Goal: Information Seeking & Learning: Learn about a topic

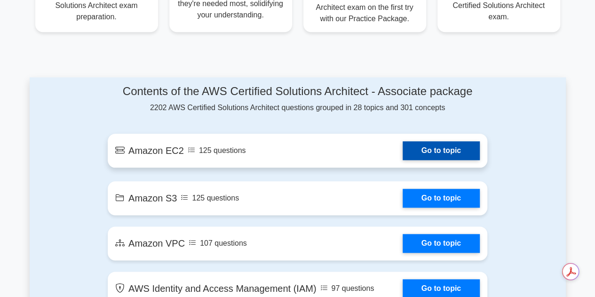
scroll to position [470, 0]
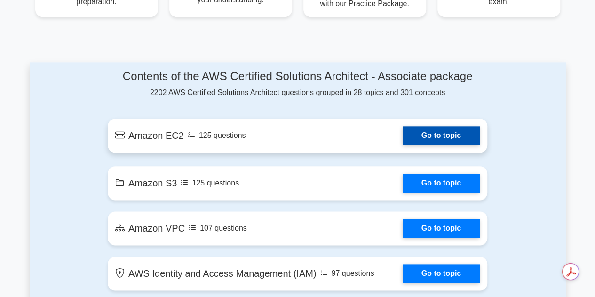
click at [426, 134] on link "Go to topic" at bounding box center [440, 135] width 77 height 19
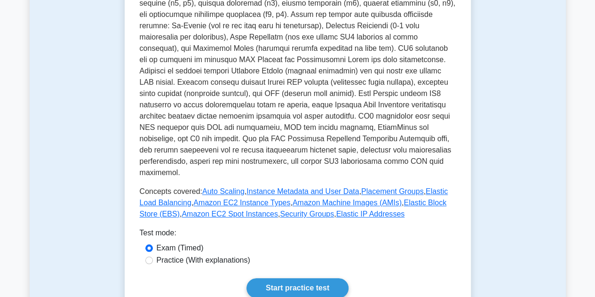
scroll to position [423, 0]
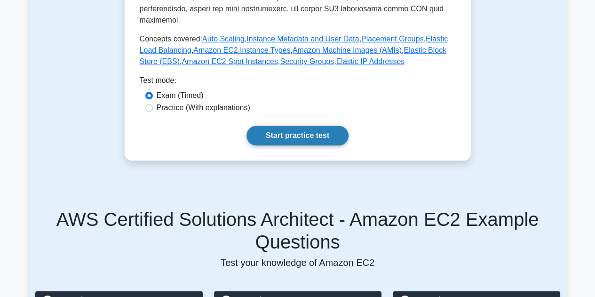
click at [287, 126] on link "Start practice test" at bounding box center [297, 136] width 102 height 20
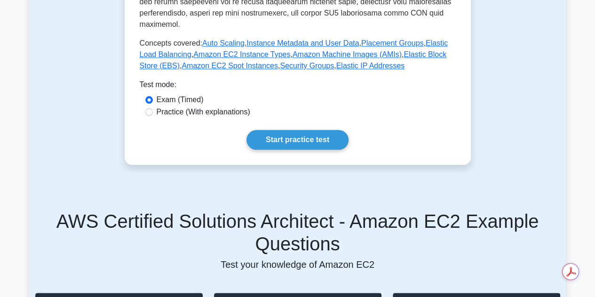
scroll to position [423, 0]
